Goal: Transaction & Acquisition: Purchase product/service

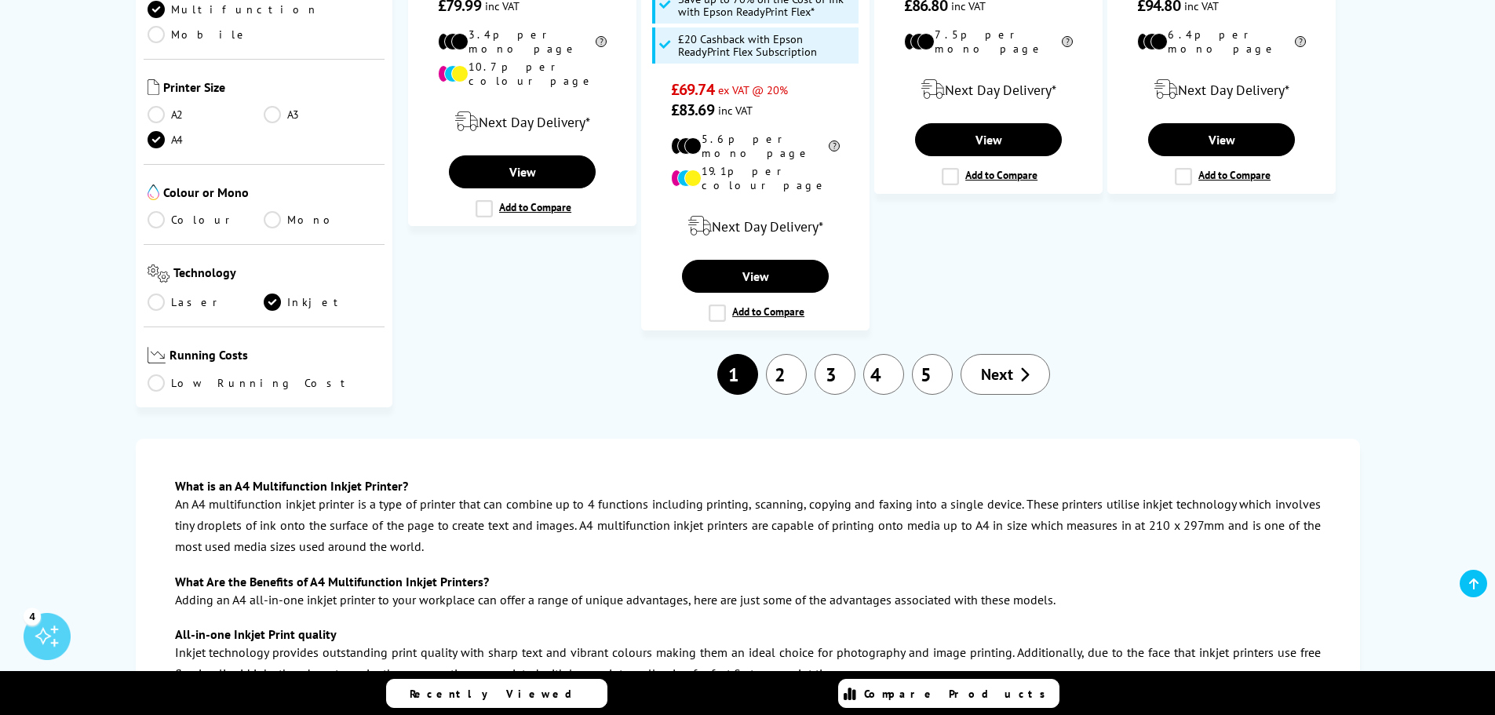
scroll to position [1884, 0]
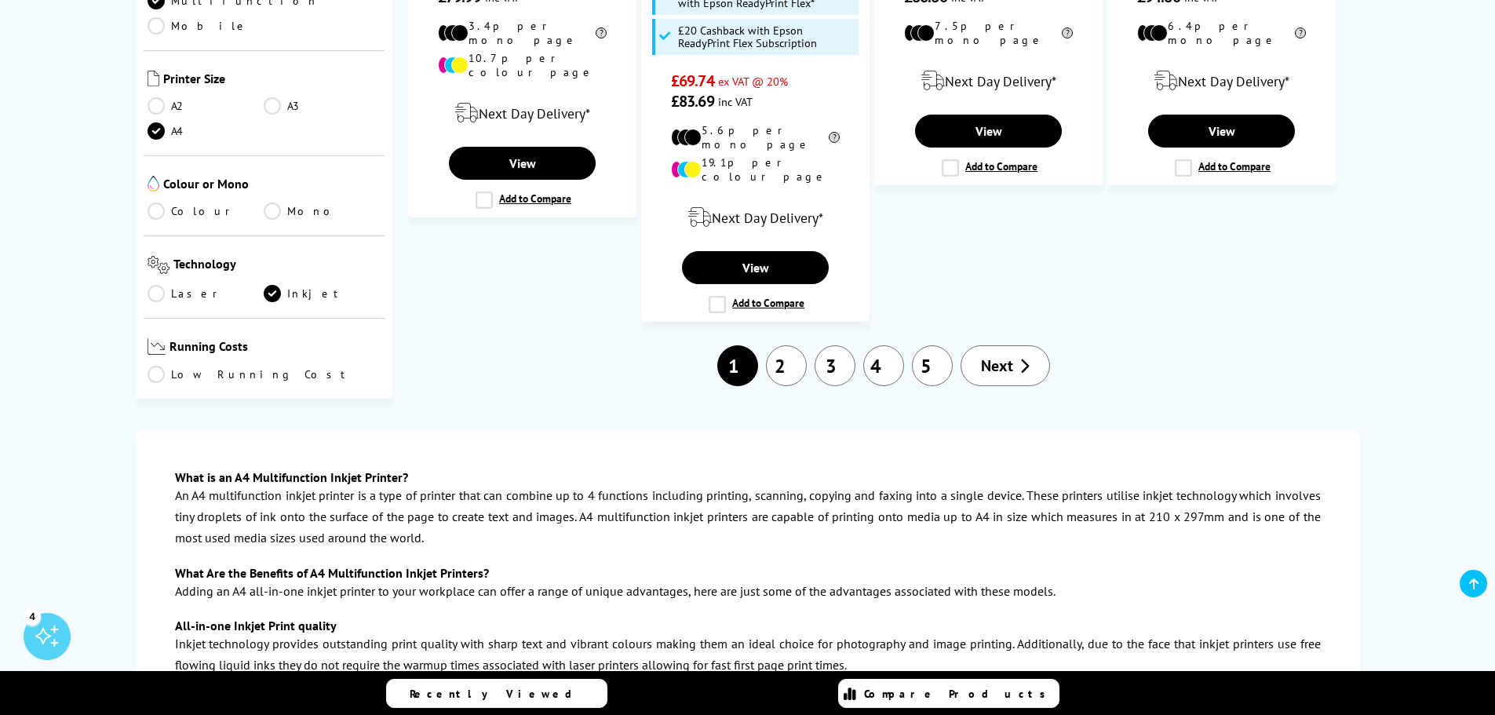
click at [1002, 356] on span "Next" at bounding box center [997, 366] width 32 height 20
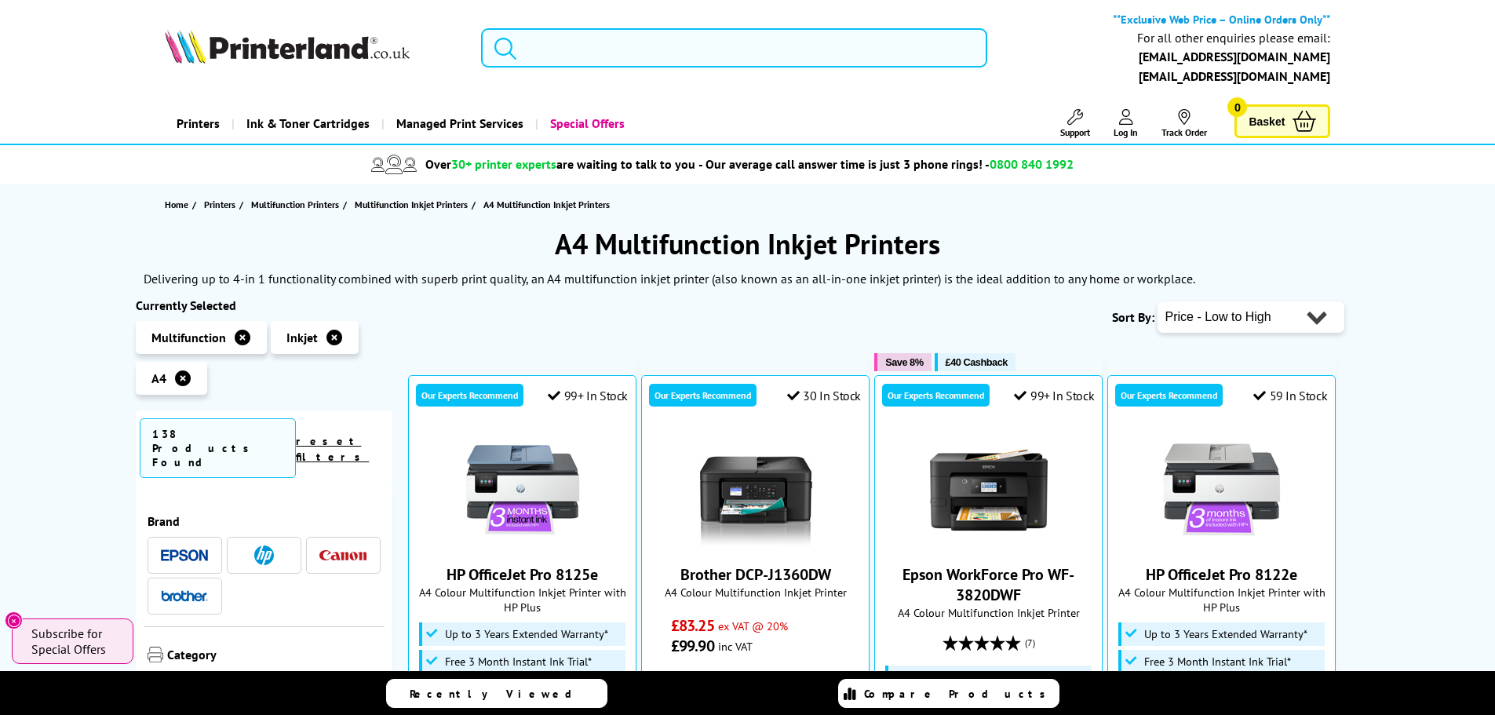
click at [605, 53] on input "search" at bounding box center [734, 47] width 506 height 39
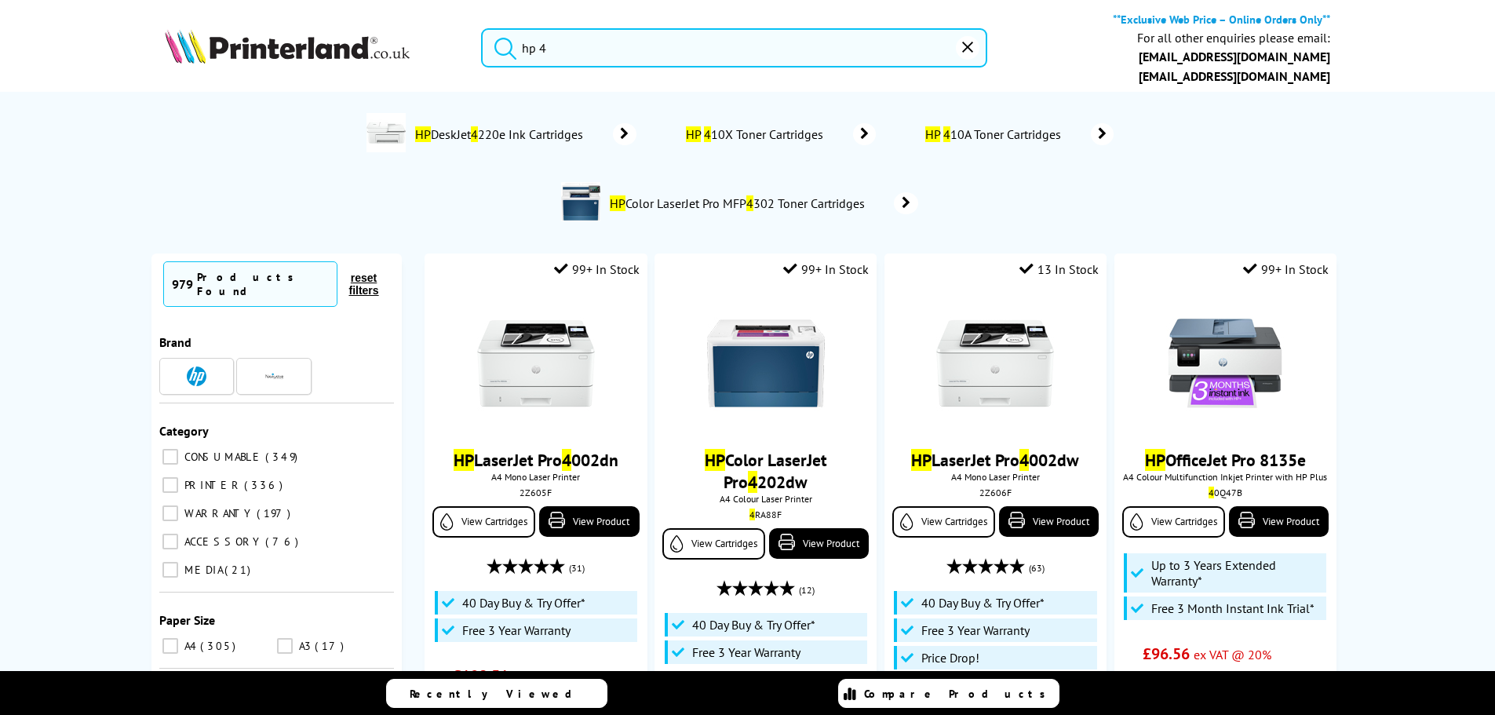
click at [482, 28] on button "submit" at bounding box center [501, 45] width 39 height 35
click at [583, 50] on input "hp 4" at bounding box center [734, 47] width 506 height 39
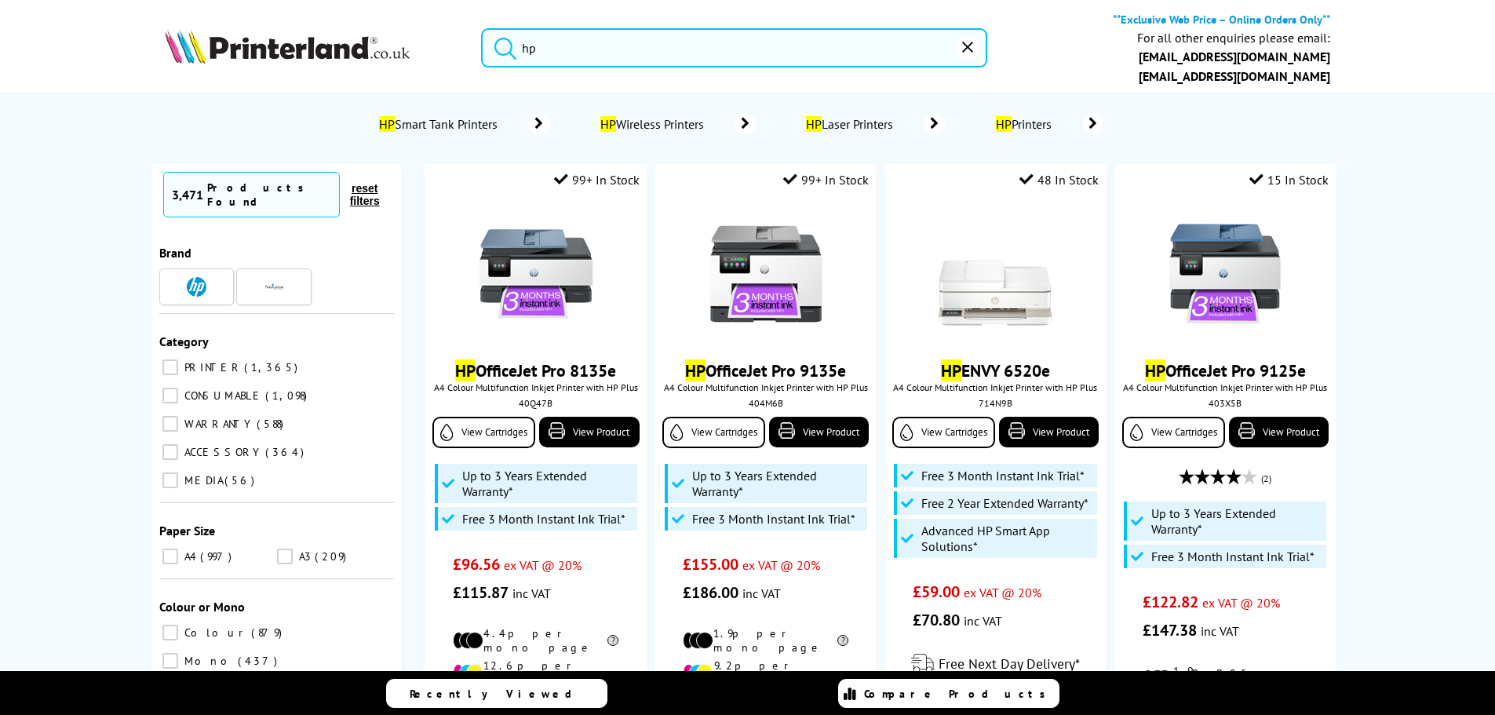
type input "hp"
click at [482, 28] on button "submit" at bounding box center [501, 45] width 39 height 35
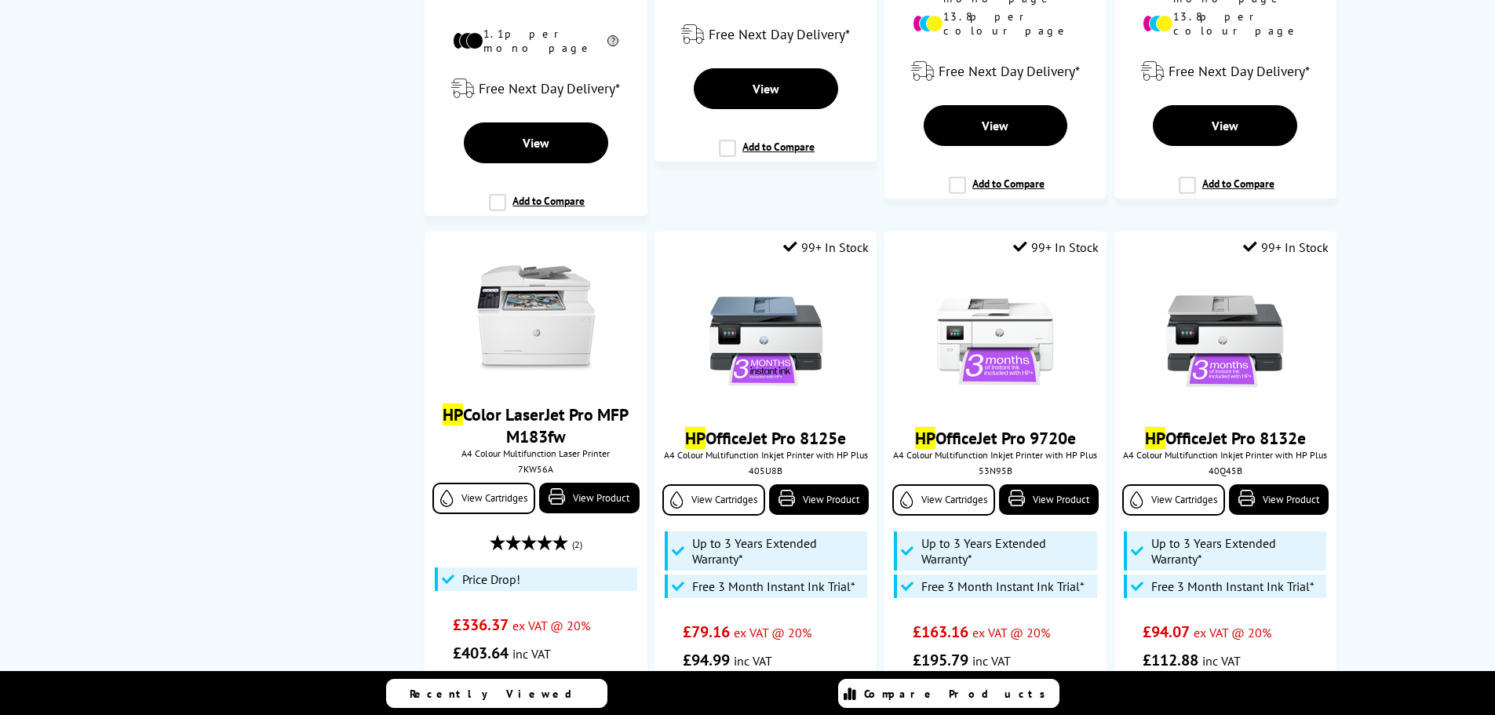
scroll to position [2904, 0]
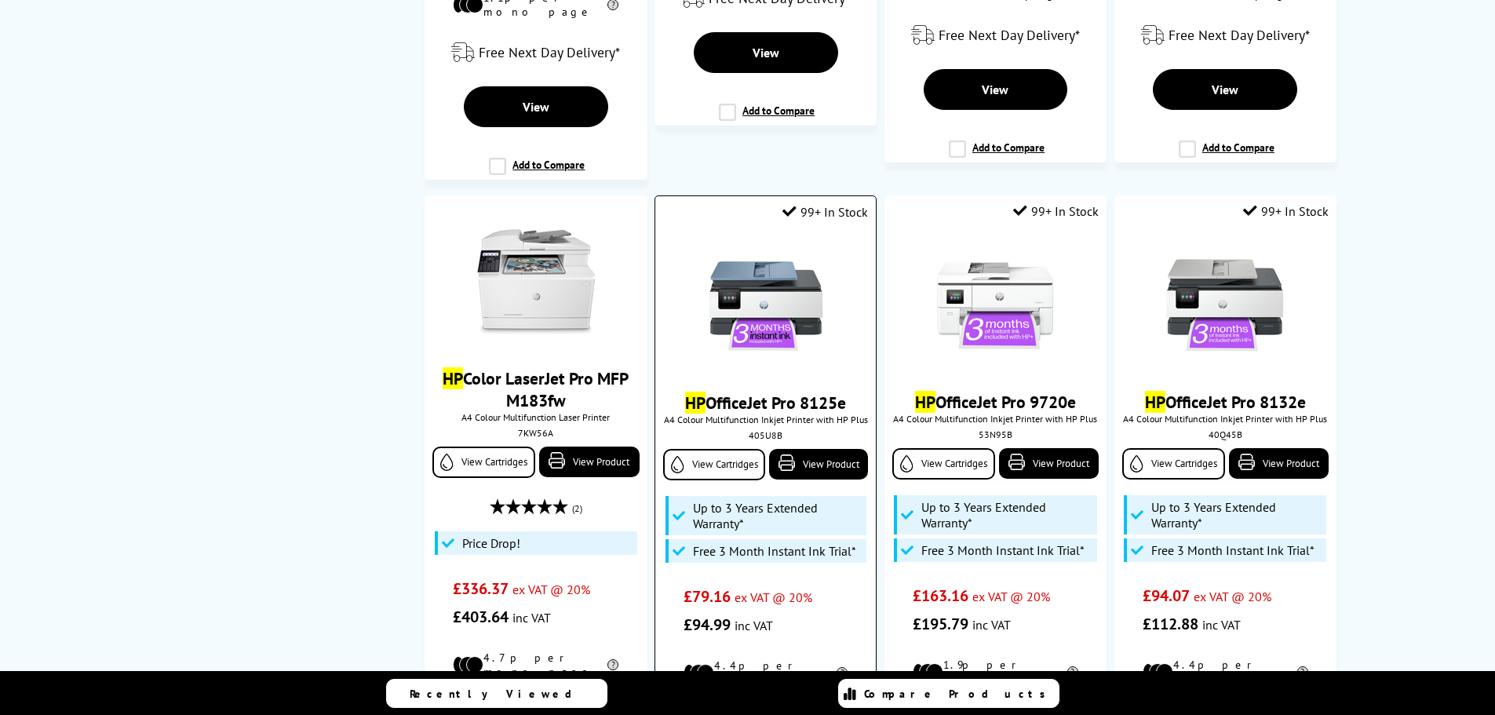
click at [783, 247] on img at bounding box center [766, 306] width 118 height 118
